Goal: Information Seeking & Learning: Learn about a topic

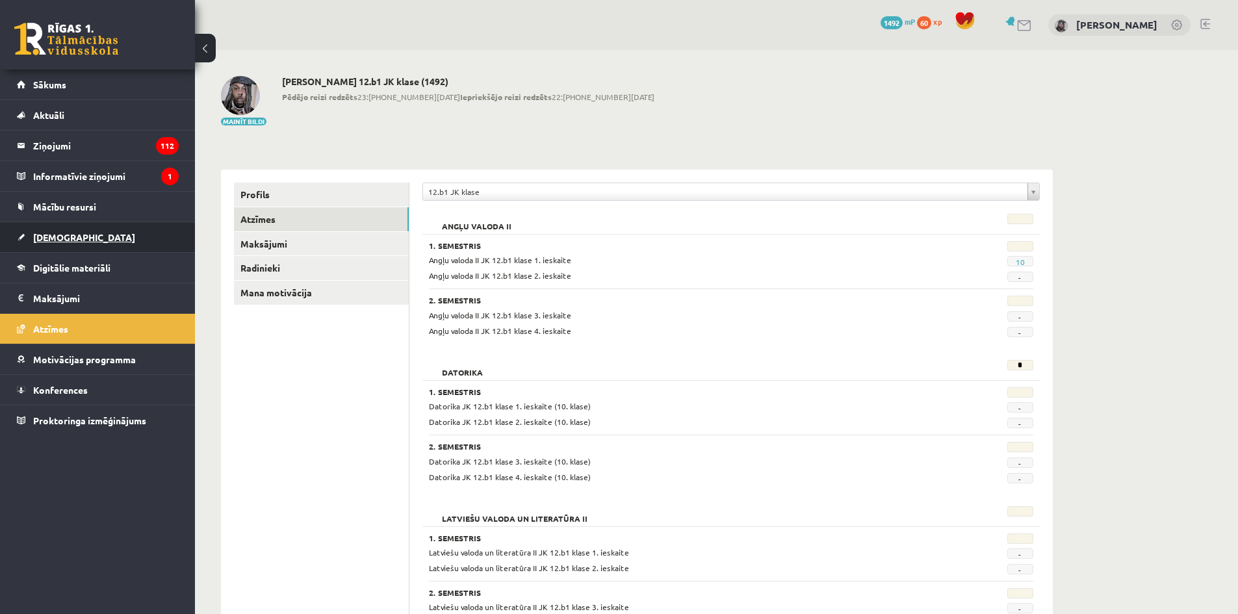
click at [57, 230] on link "[DEMOGRAPHIC_DATA]" at bounding box center [98, 237] width 162 height 30
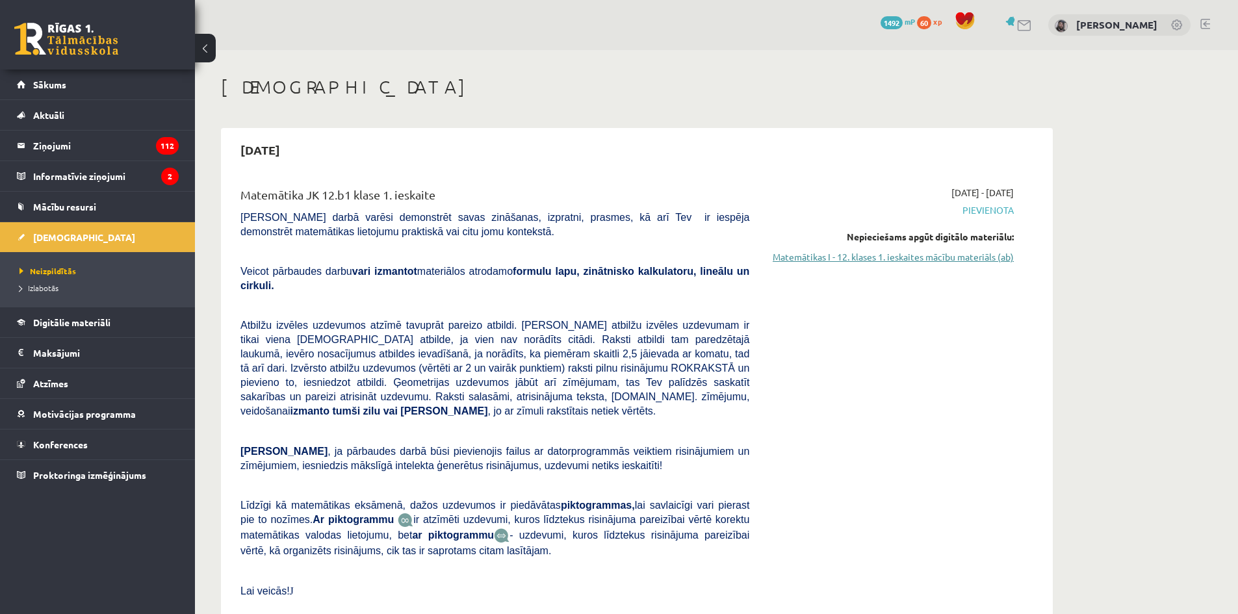
click at [829, 263] on link "Matemātikas I - 12. klases 1. ieskaites mācību materiāls (ab)" at bounding box center [890, 257] width 245 height 14
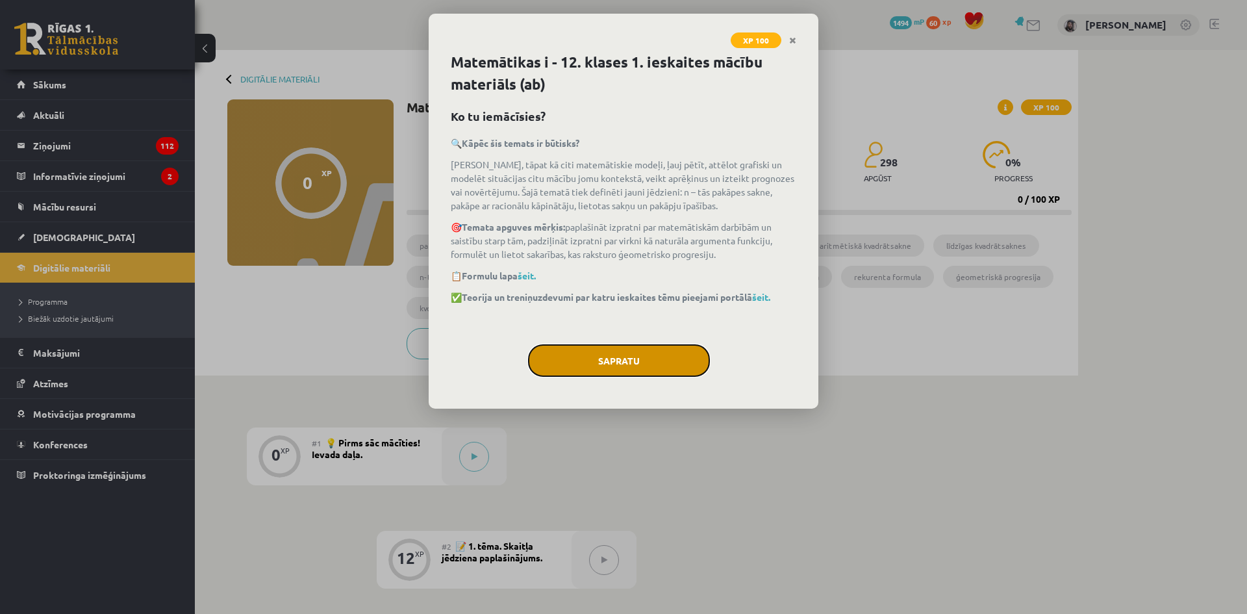
click at [633, 361] on button "Sapratu" at bounding box center [619, 360] width 182 height 32
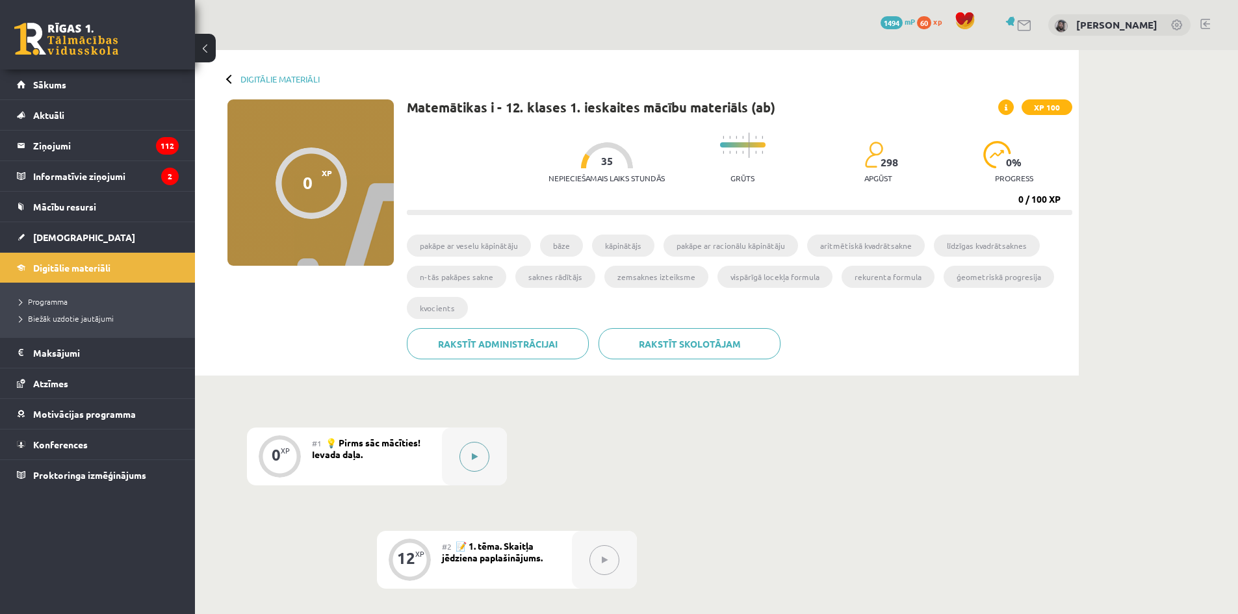
click at [476, 453] on icon at bounding box center [475, 457] width 6 height 8
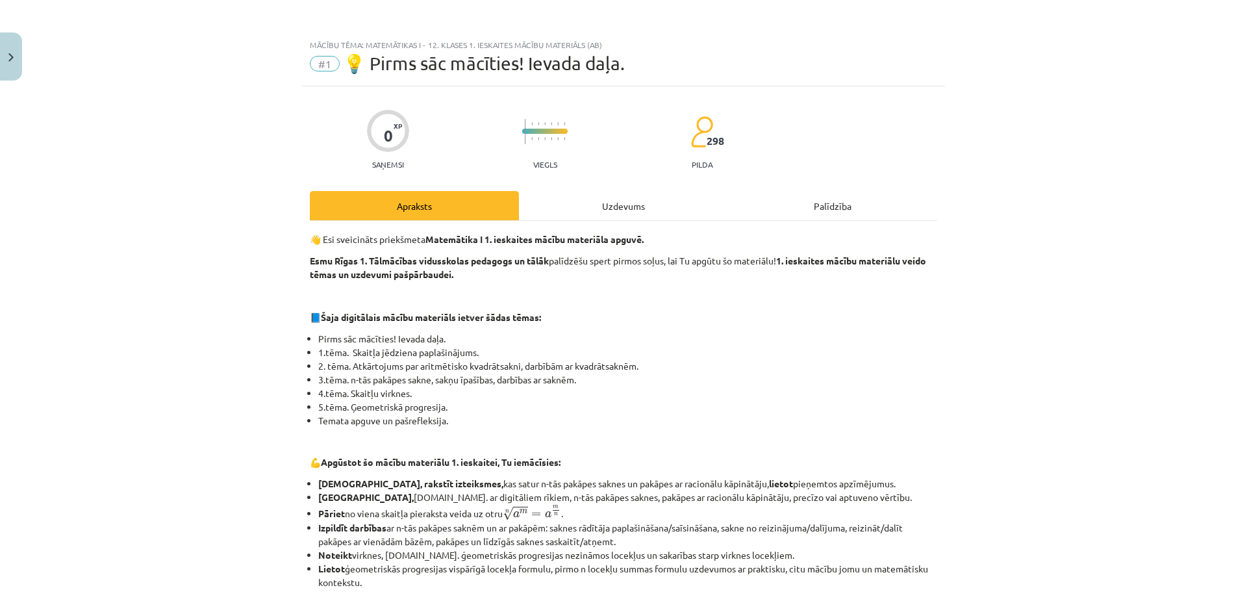
click at [602, 203] on div "Uzdevums" at bounding box center [623, 205] width 209 height 29
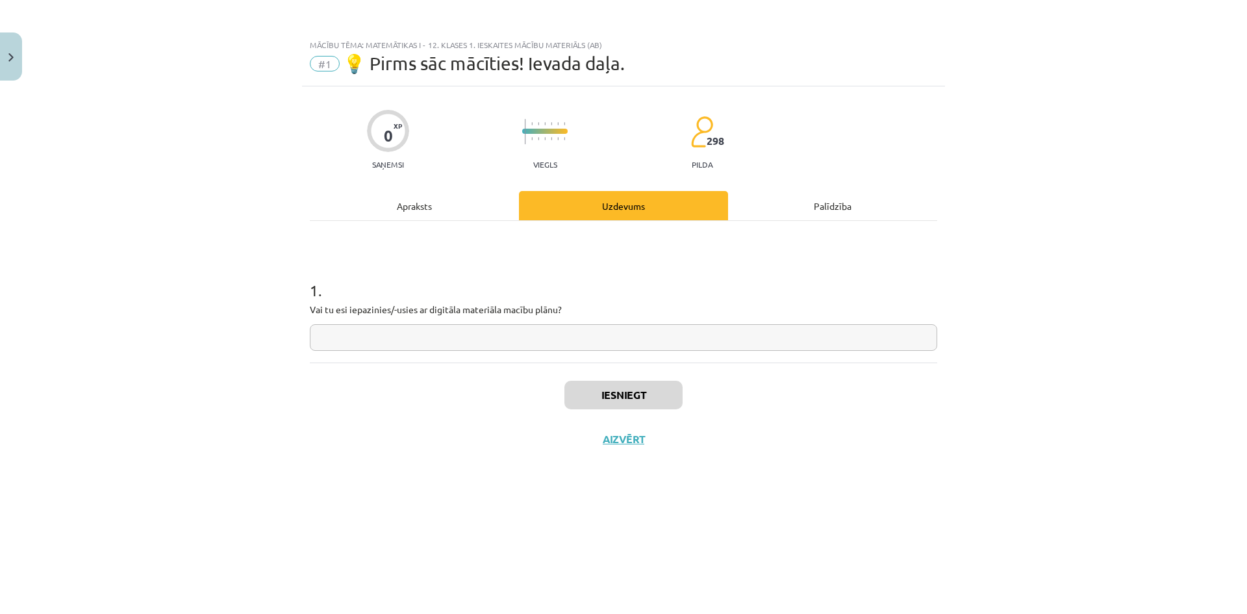
click at [450, 212] on div "Apraksts" at bounding box center [414, 205] width 209 height 29
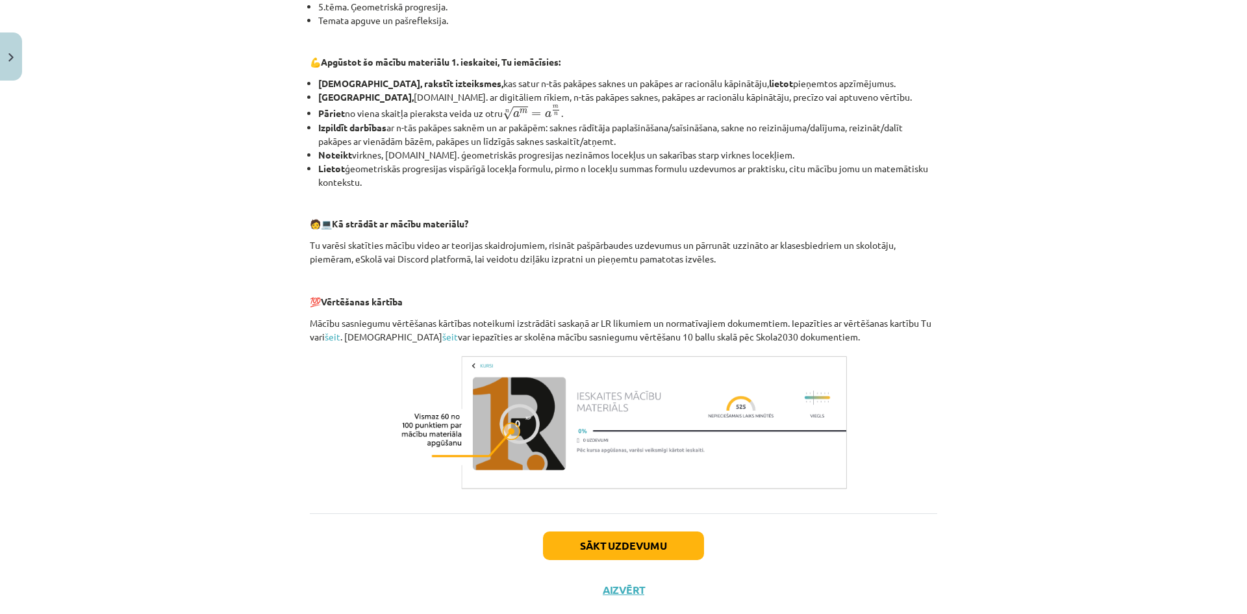
scroll to position [401, 0]
click at [688, 534] on button "Sākt uzdevumu" at bounding box center [623, 544] width 161 height 29
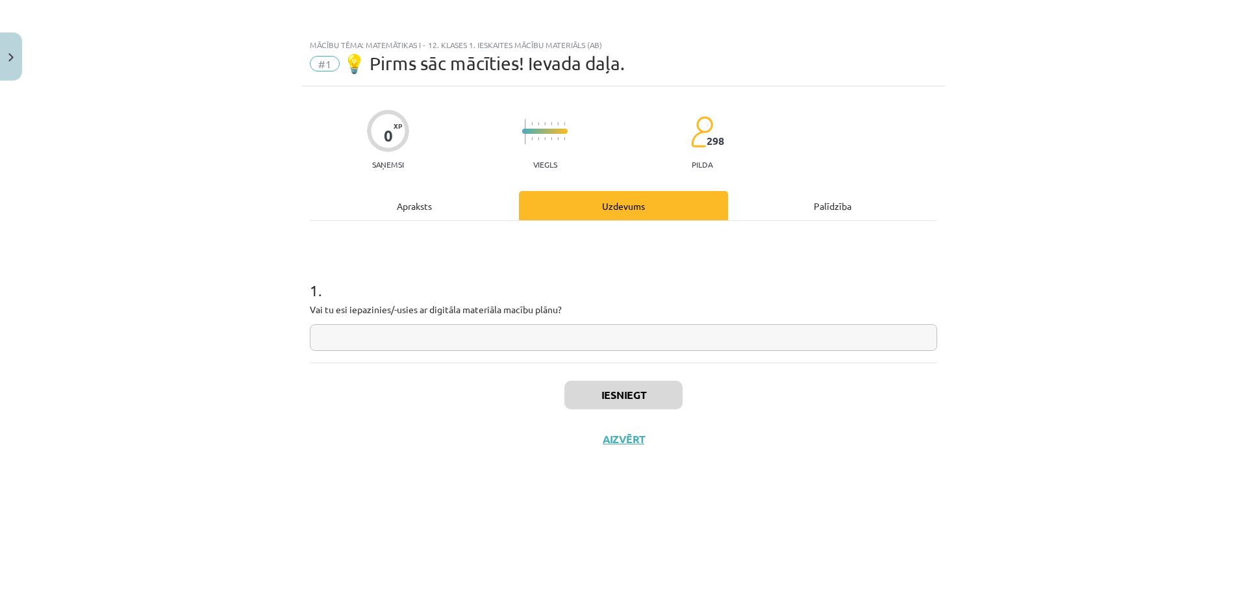
scroll to position [0, 0]
click at [684, 336] on input "text" at bounding box center [624, 337] width 628 height 27
type input "**"
click at [648, 406] on button "Iesniegt" at bounding box center [624, 395] width 118 height 29
click at [655, 437] on button "Nākamā nodarbība" at bounding box center [623, 448] width 127 height 30
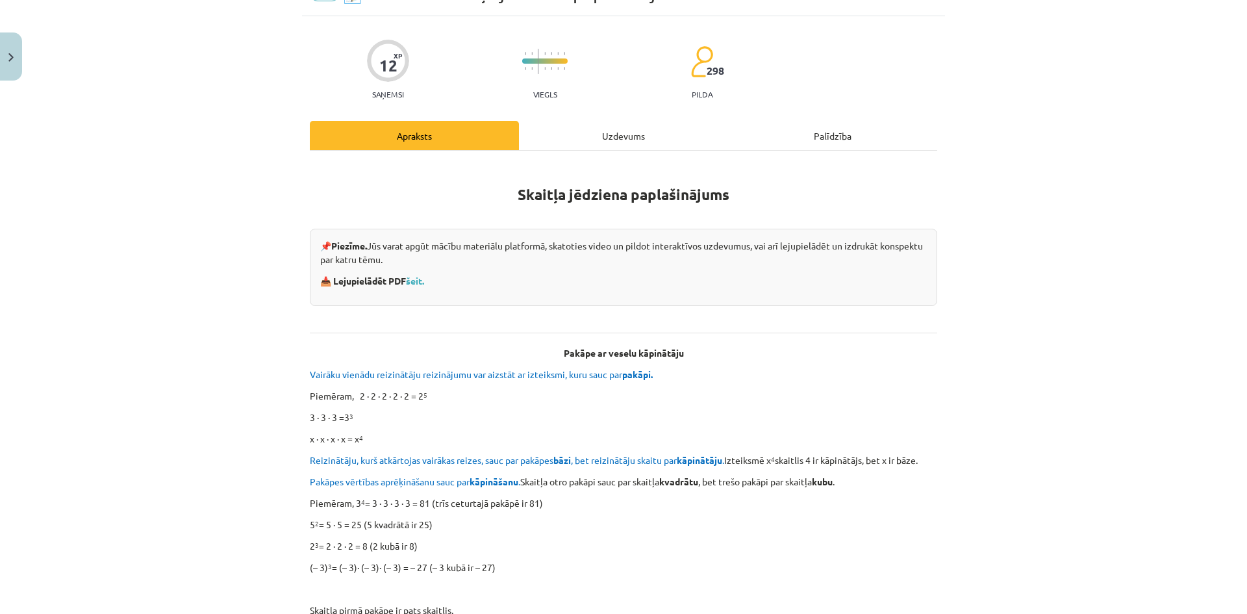
scroll to position [71, 0]
click at [416, 281] on link "šeit." at bounding box center [415, 280] width 18 height 12
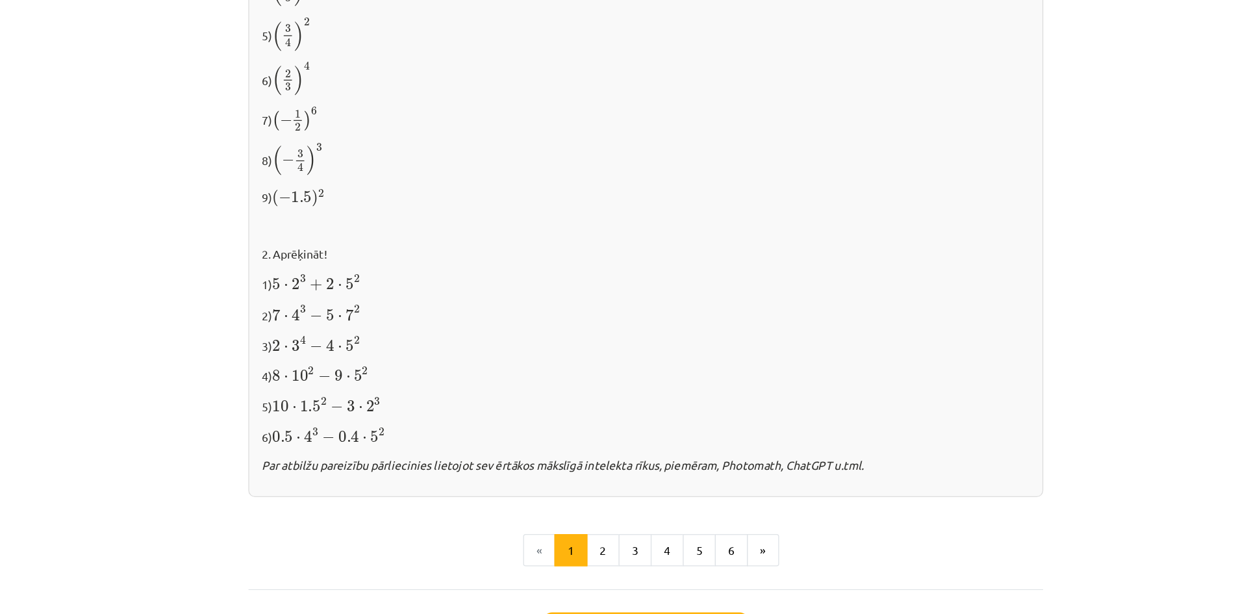
scroll to position [1232, 0]
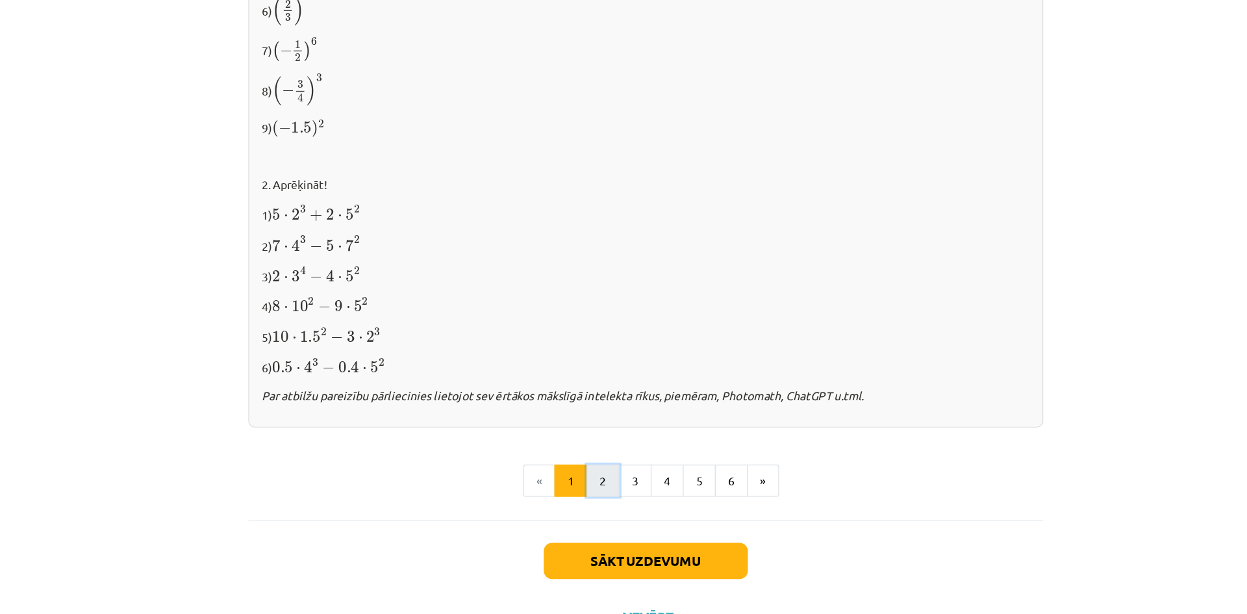
click at [578, 449] on button "2" at bounding box center [590, 455] width 26 height 26
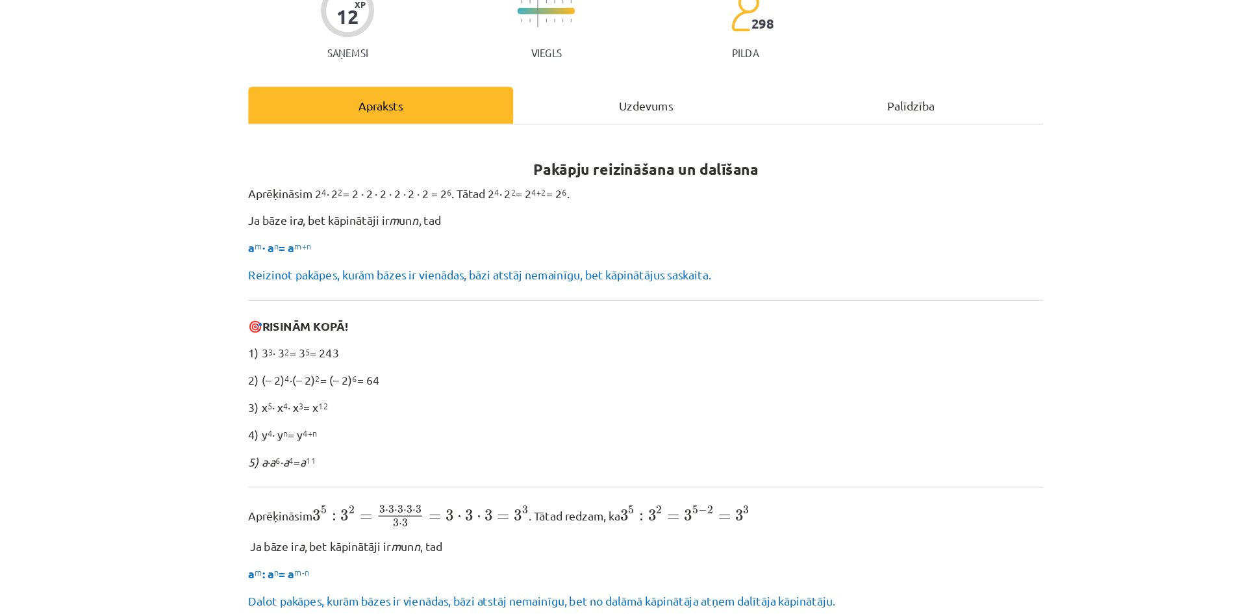
scroll to position [123, 0]
click at [578, 373] on div "Pakāpju reizināšana un dalīšana Aprēķināsim 2 4 ∙ 2 2 = 2 ∙ 2 ∙ 2 ∙ 2 ∙ 2 ∙ 2 =…" at bounding box center [624, 580] width 628 height 943
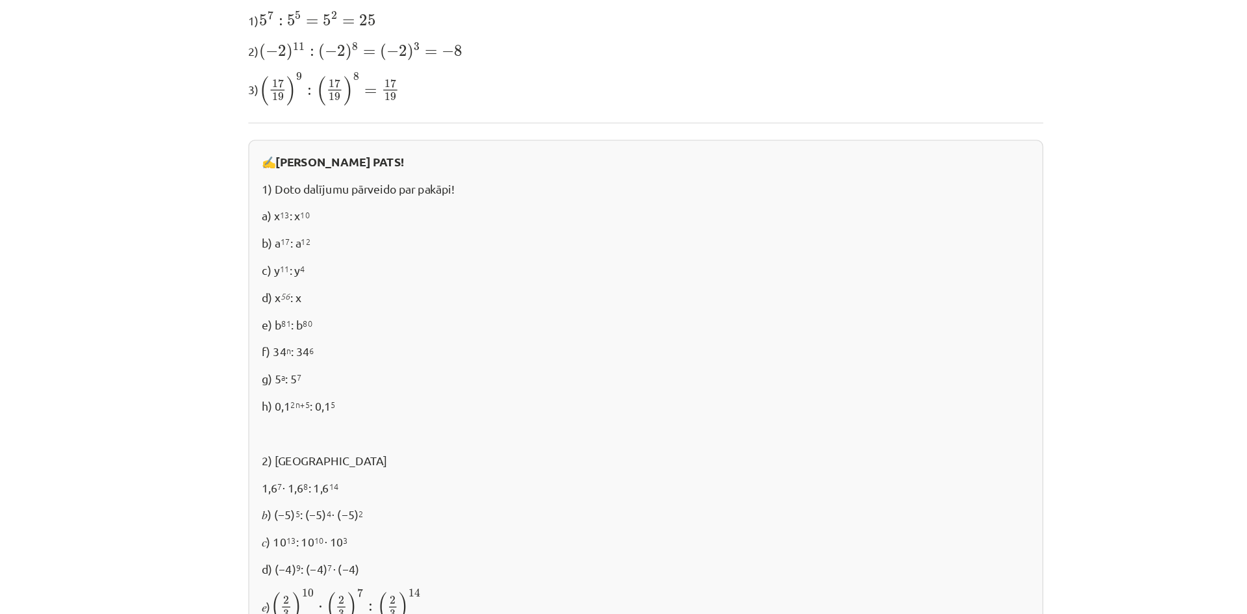
scroll to position [765, 0]
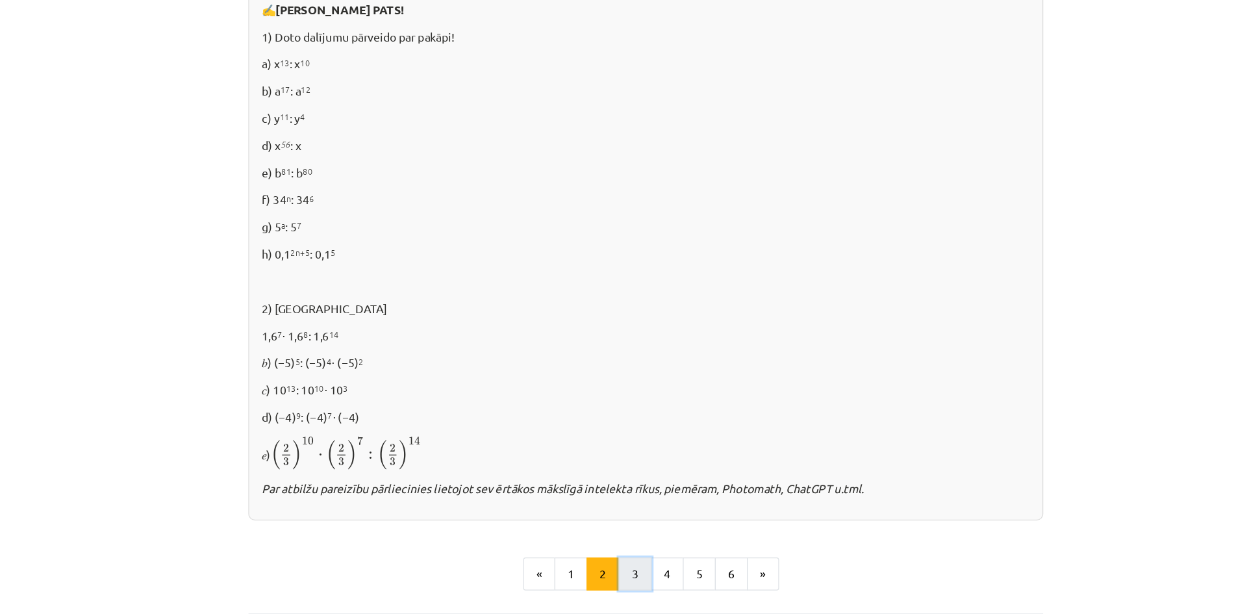
click at [610, 461] on button "3" at bounding box center [615, 453] width 26 height 26
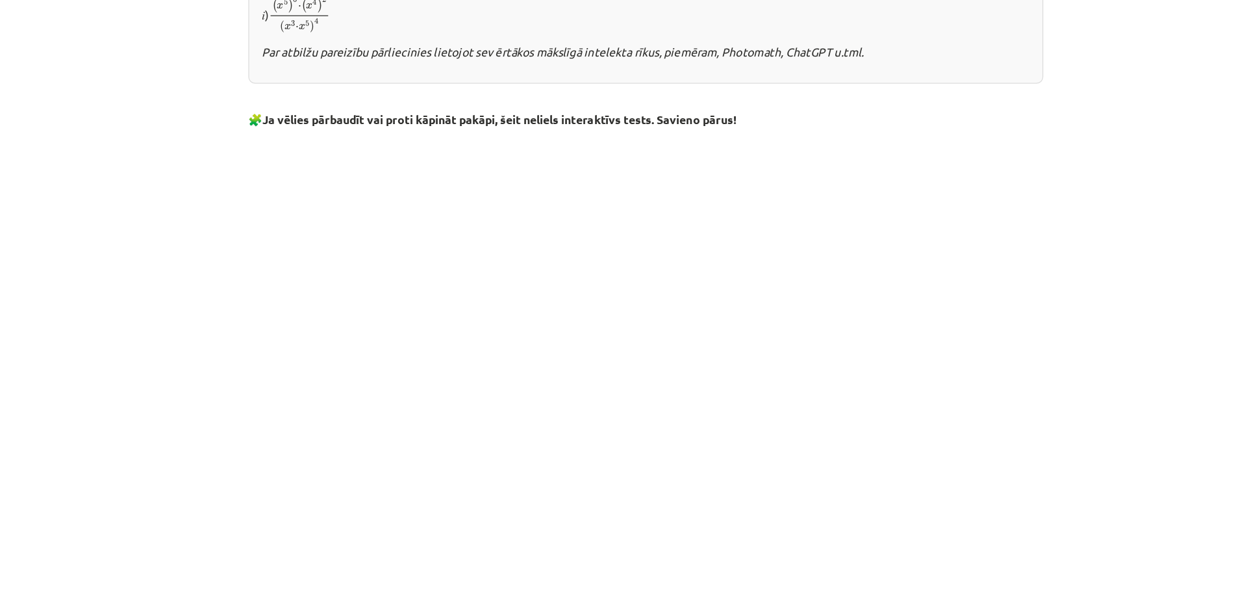
scroll to position [1028, 0]
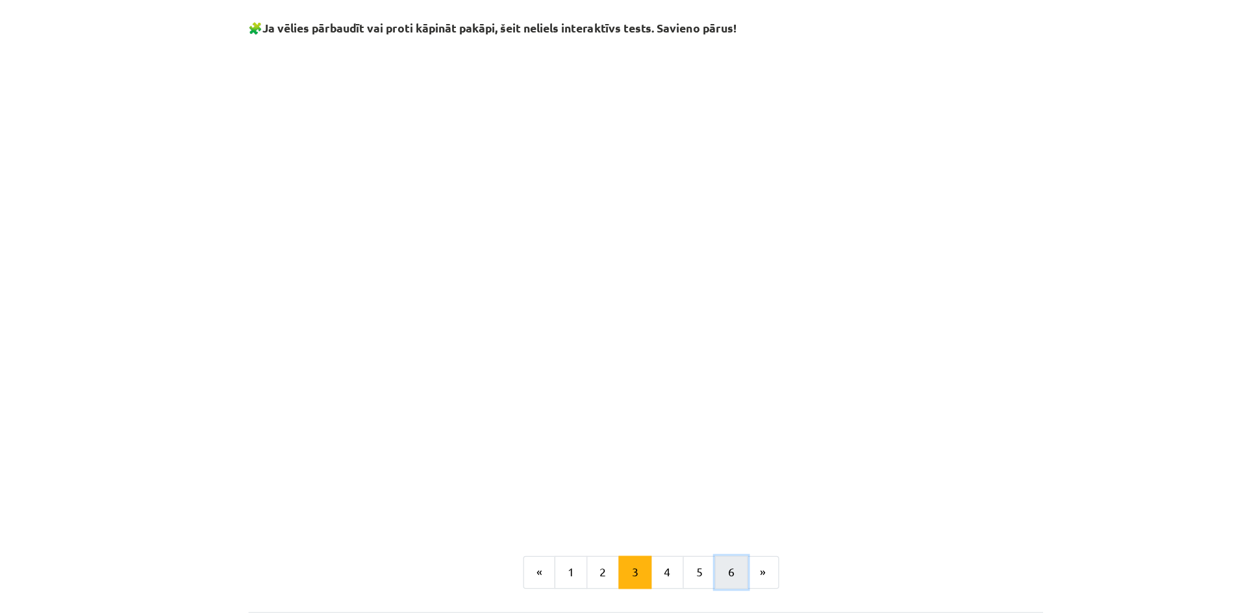
click at [684, 453] on button "6" at bounding box center [691, 451] width 26 height 26
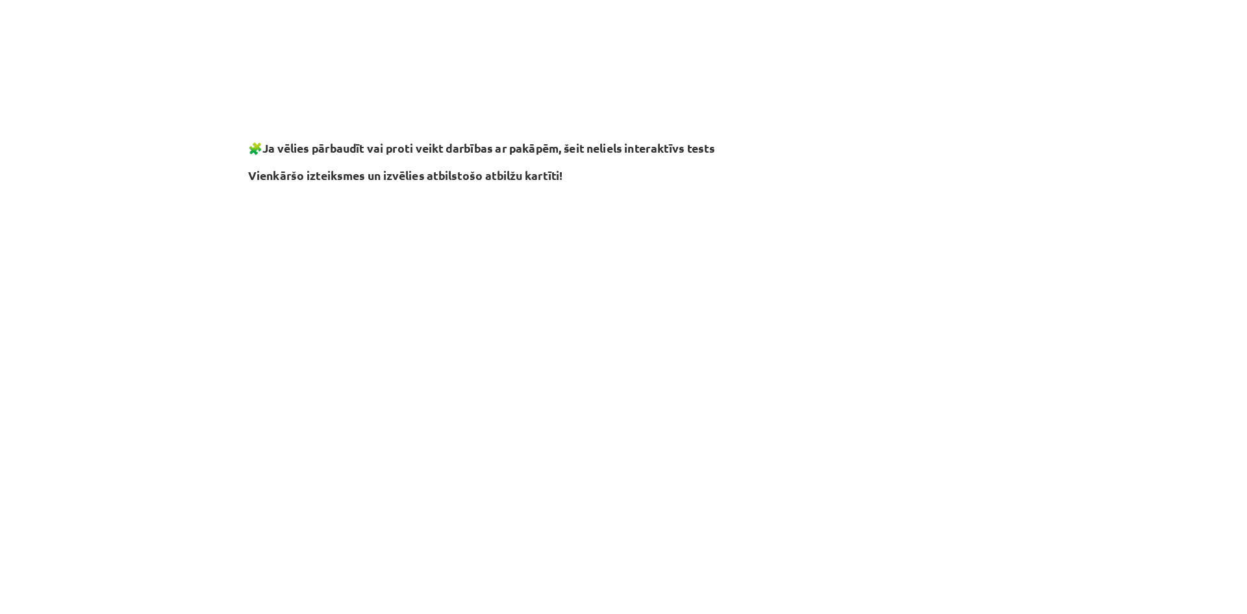
scroll to position [1110, 0]
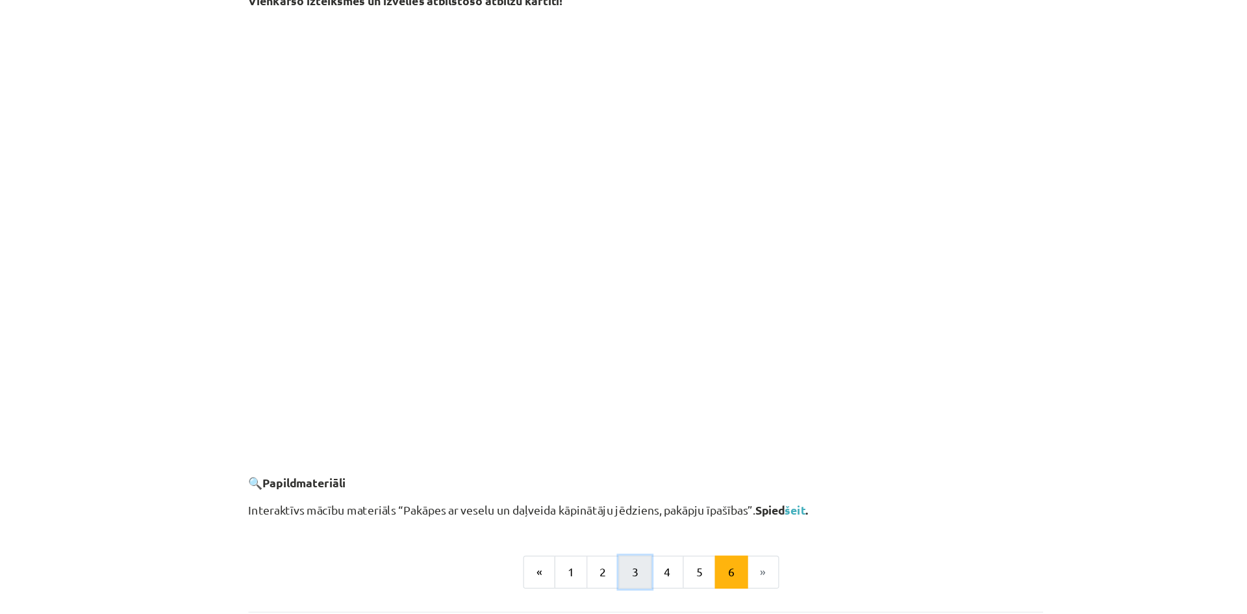
click at [613, 453] on button "3" at bounding box center [615, 451] width 26 height 26
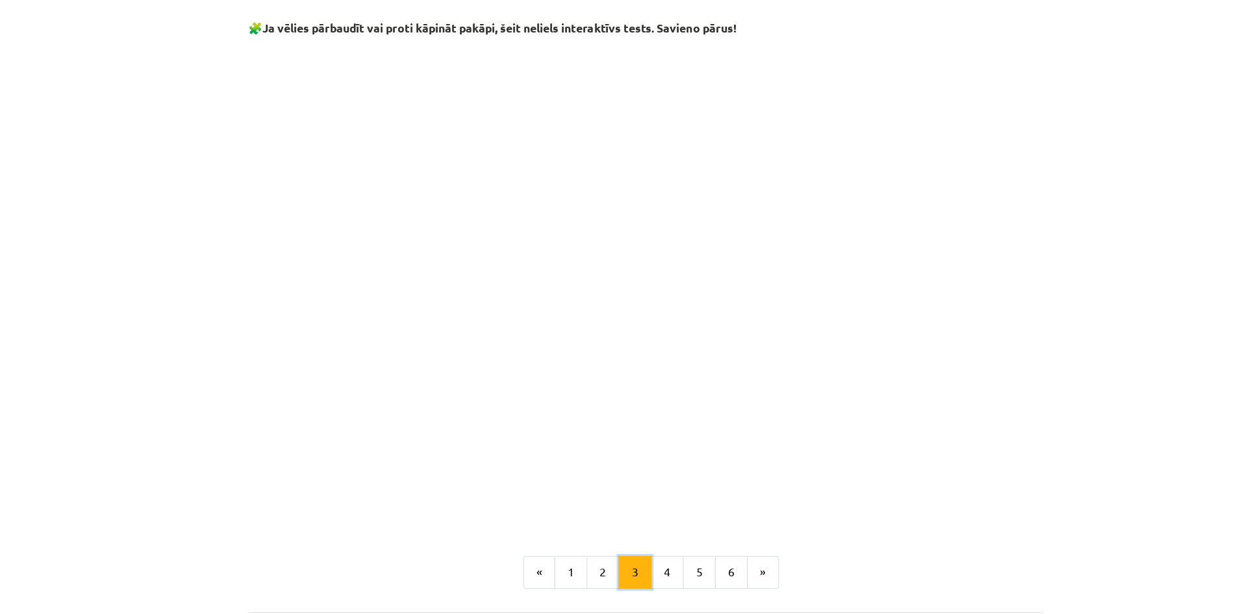
scroll to position [1027, 0]
click at [641, 459] on button "4" at bounding box center [641, 452] width 26 height 26
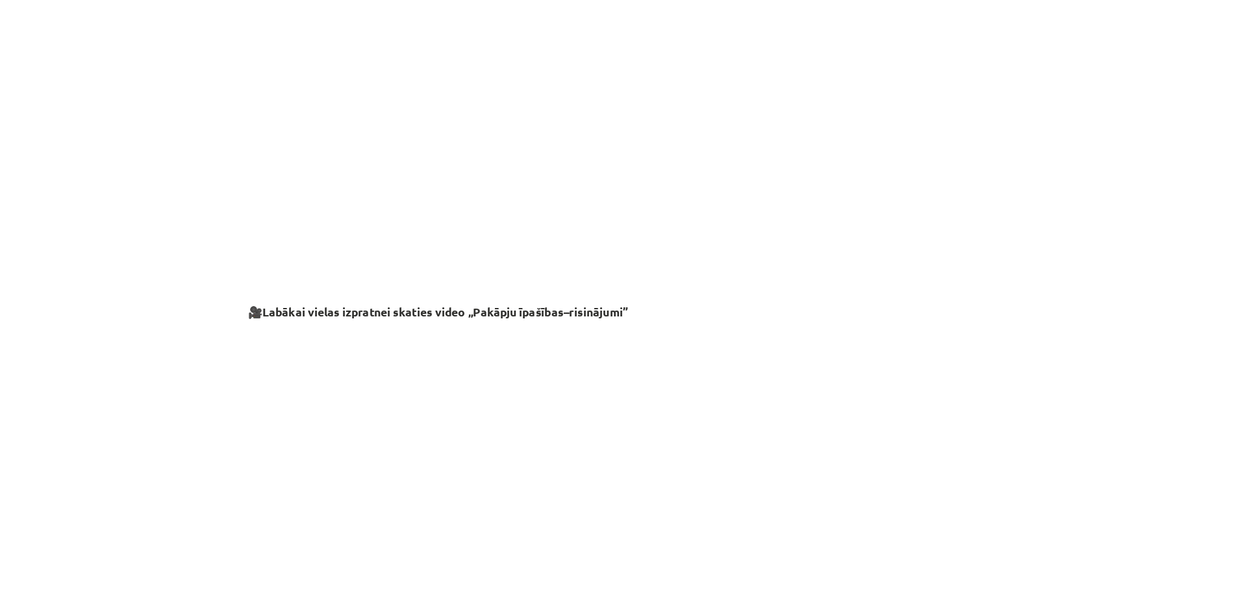
scroll to position [1228, 0]
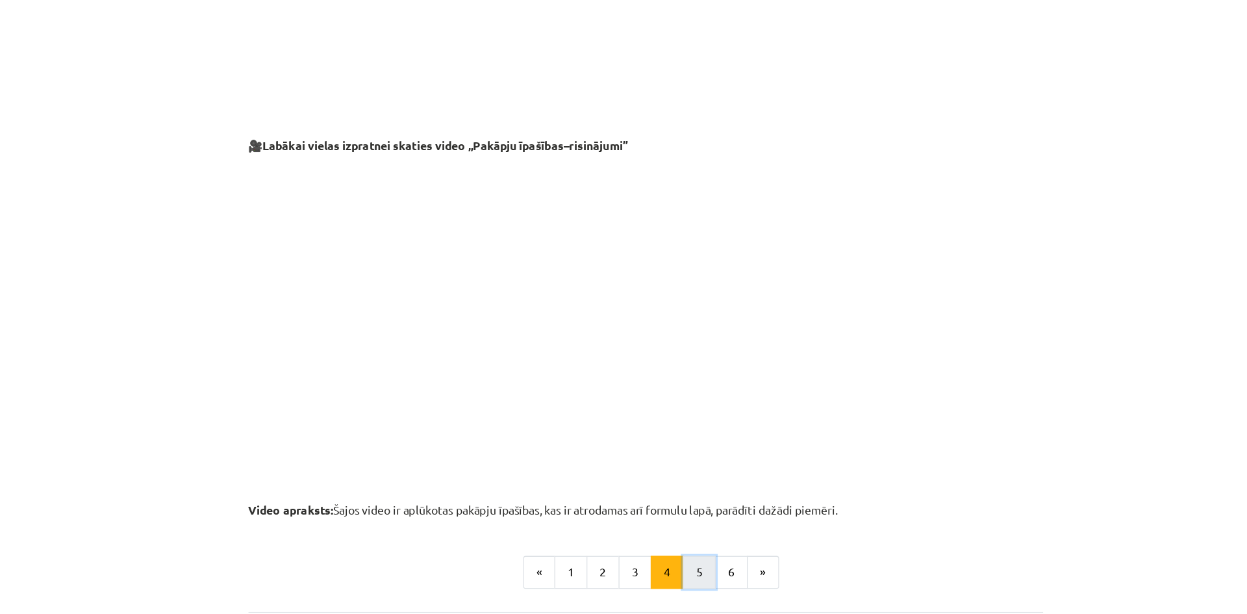
click at [654, 459] on button "5" at bounding box center [666, 451] width 26 height 26
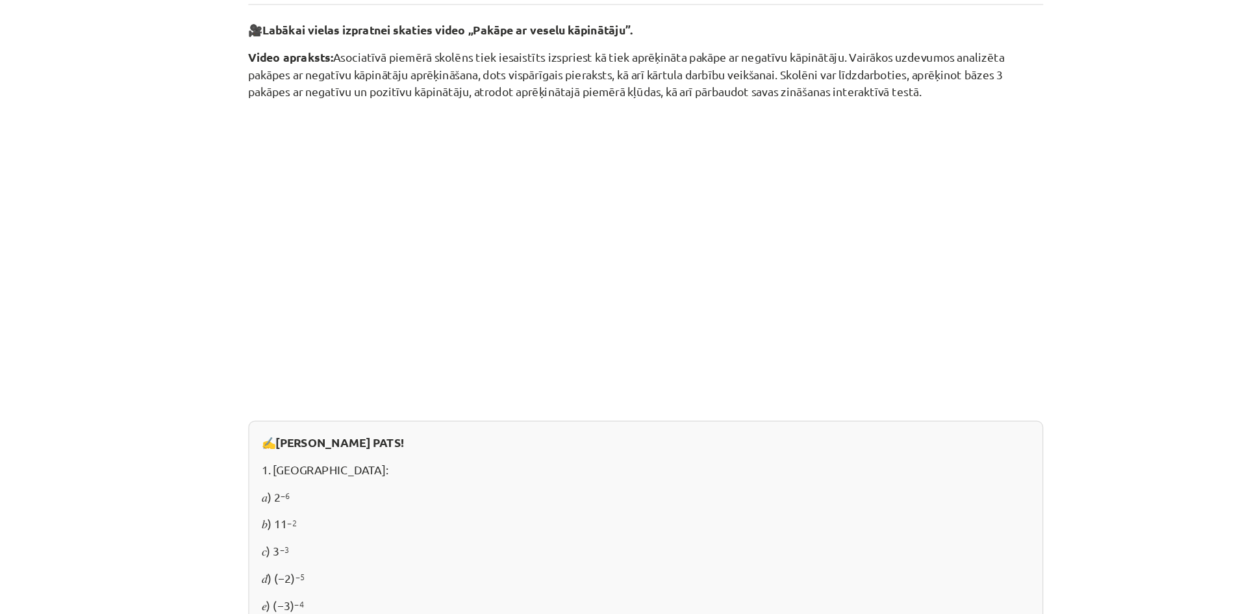
scroll to position [516, 0]
